Goal: Obtain resource: Download file/media

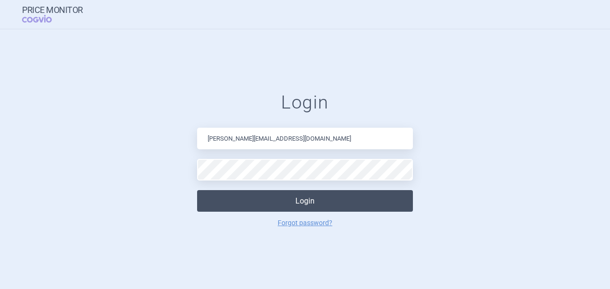
click at [269, 191] on button "Login" at bounding box center [305, 201] width 216 height 22
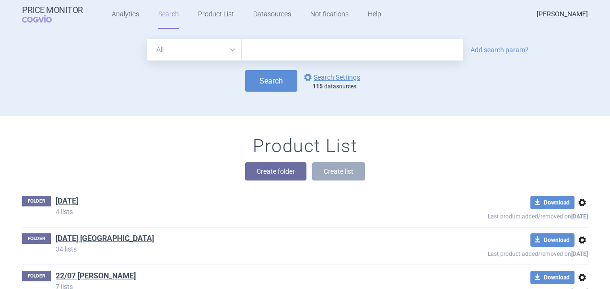
click at [265, 61] on form "All Brand Name ATC Company Active Substance Country Newer than Add search param…" at bounding box center [305, 65] width 566 height 53
click at [269, 45] on input "text" at bounding box center [352, 50] width 221 height 22
paste input "Tirzepatide"
type input "Tirzepatide"
click button "Search" at bounding box center [271, 81] width 52 height 22
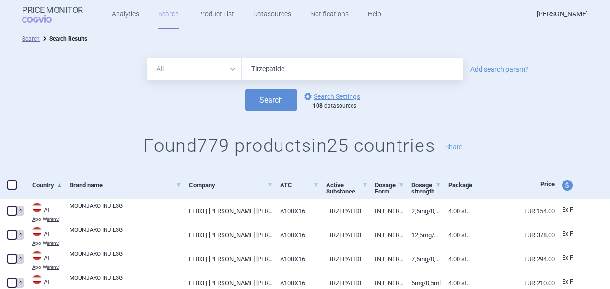
click at [11, 187] on span at bounding box center [12, 185] width 10 height 10
checkbox input "true"
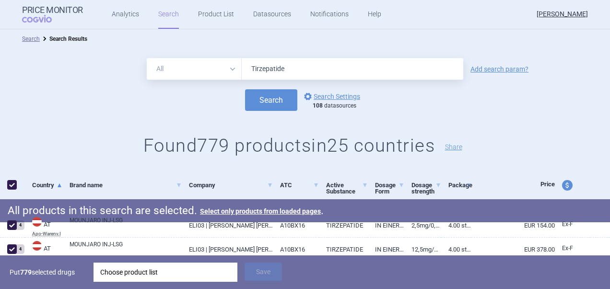
click at [197, 271] on div "Choose product list" at bounding box center [165, 271] width 130 height 19
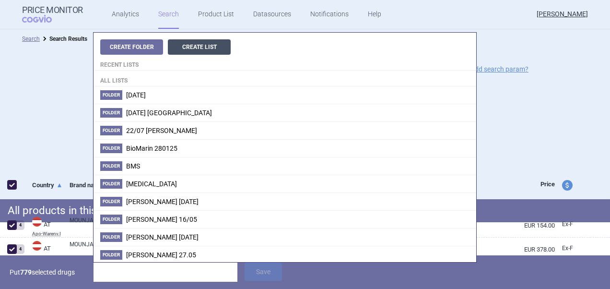
click at [207, 50] on button "Create List" at bounding box center [199, 46] width 63 height 15
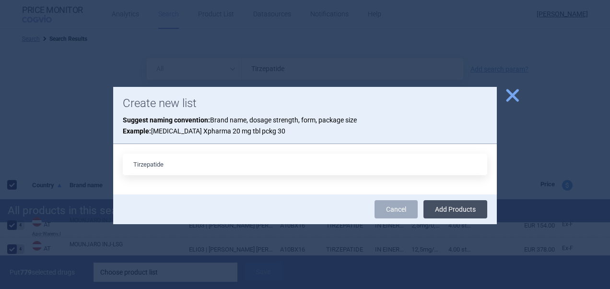
type input "Tirzepatide"
click at [464, 211] on button "Add Products" at bounding box center [455, 209] width 64 height 18
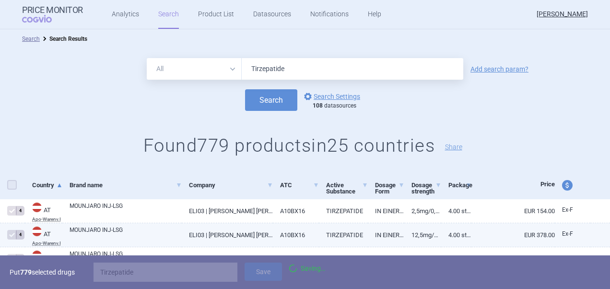
checkbox input "false"
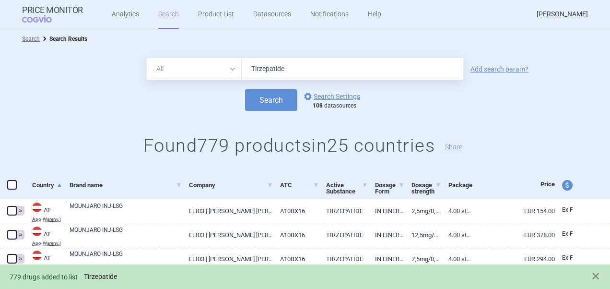
click at [106, 278] on link "Tirzepatide" at bounding box center [100, 276] width 33 height 8
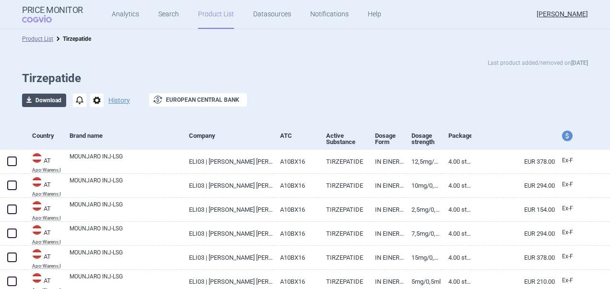
click at [49, 98] on button "download Download" at bounding box center [44, 99] width 44 height 13
select select "EUR"
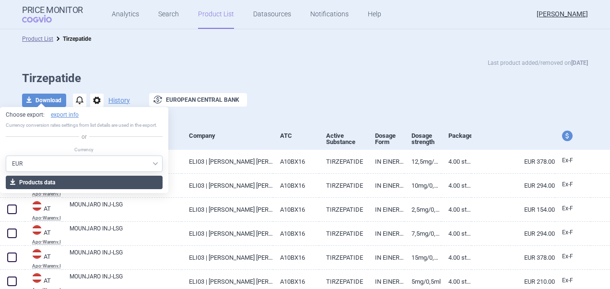
click at [74, 184] on button "download Products data" at bounding box center [84, 181] width 157 height 13
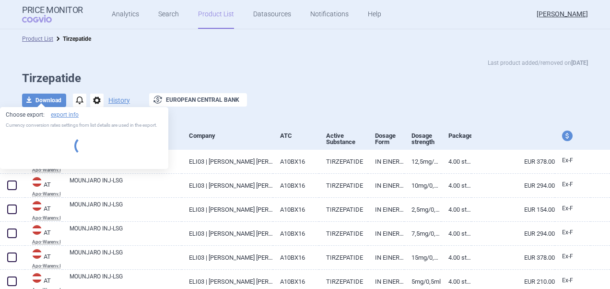
select select "EUR"
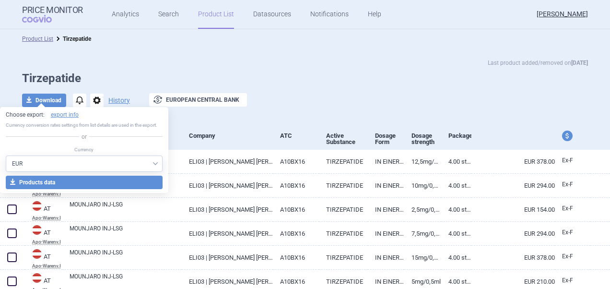
click at [371, 48] on div "Product List Tirzepatide" at bounding box center [305, 38] width 610 height 19
